Goal: Task Accomplishment & Management: Use online tool/utility

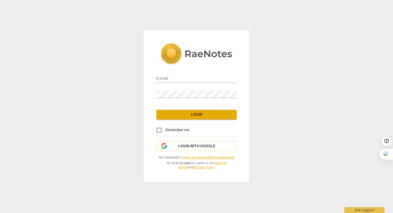
type input "jenn@vergecoaching.com"
click at [199, 117] on button "Login" at bounding box center [196, 115] width 80 height 10
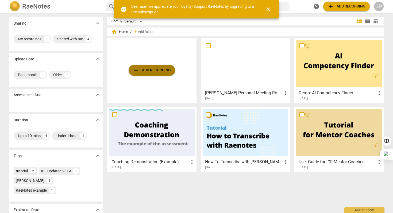
click at [153, 71] on span "add Add recording" at bounding box center [152, 70] width 38 height 6
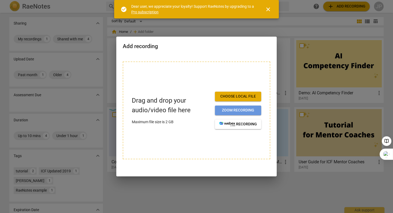
click at [253, 110] on span "Zoom recording" at bounding box center [238, 110] width 38 height 5
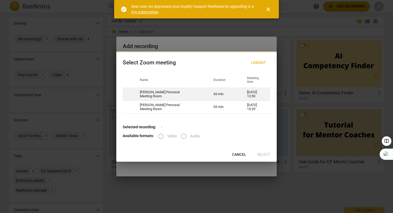
click at [255, 92] on td "[DATE] 12:59" at bounding box center [256, 94] width 30 height 13
radio input "true"
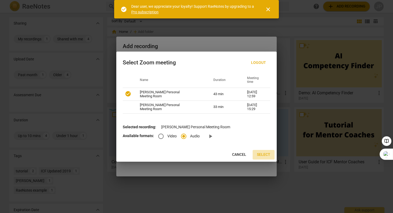
click at [264, 155] on span "Select" at bounding box center [263, 154] width 13 height 5
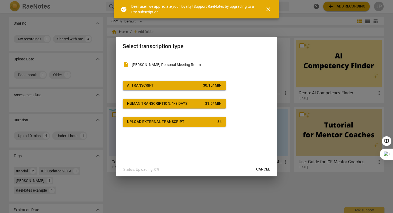
click at [222, 86] on button "AI Transcript $ 0.15 / min" at bounding box center [174, 86] width 103 height 10
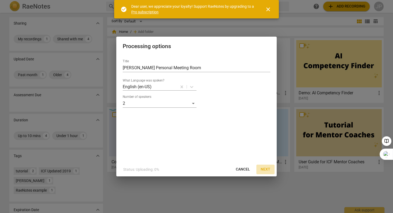
click at [264, 168] on span "Next" at bounding box center [266, 169] width 10 height 5
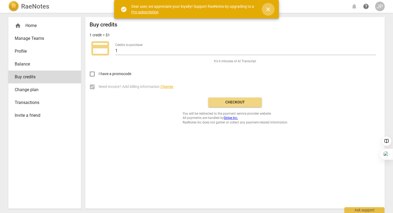
click at [268, 10] on span "close" at bounding box center [268, 9] width 6 height 6
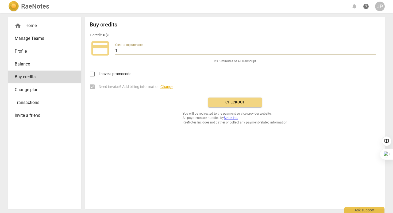
click at [134, 52] on input "1" at bounding box center [245, 51] width 261 height 8
type input "6"
click at [240, 102] on span "Checkout" at bounding box center [235, 102] width 45 height 5
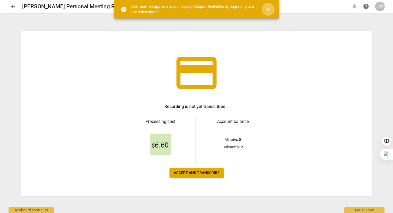
click at [271, 9] on span "close" at bounding box center [268, 9] width 13 height 6
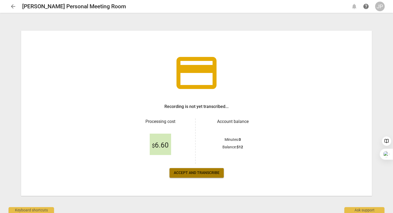
click at [197, 172] on span "Accept and transcribe" at bounding box center [197, 172] width 46 height 5
